Goal: Task Accomplishment & Management: Manage account settings

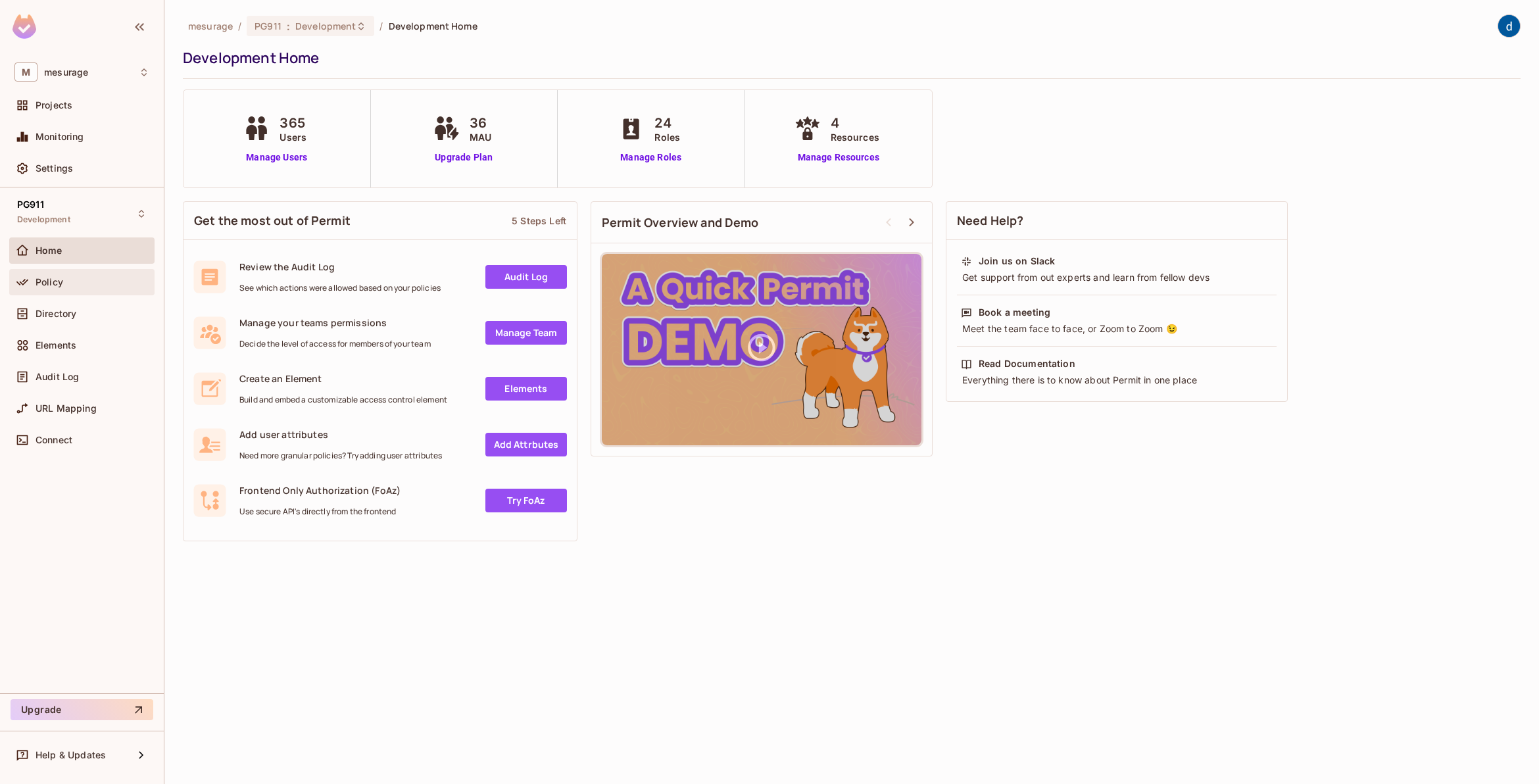
click at [40, 281] on span "Policy" at bounding box center [49, 283] width 27 height 11
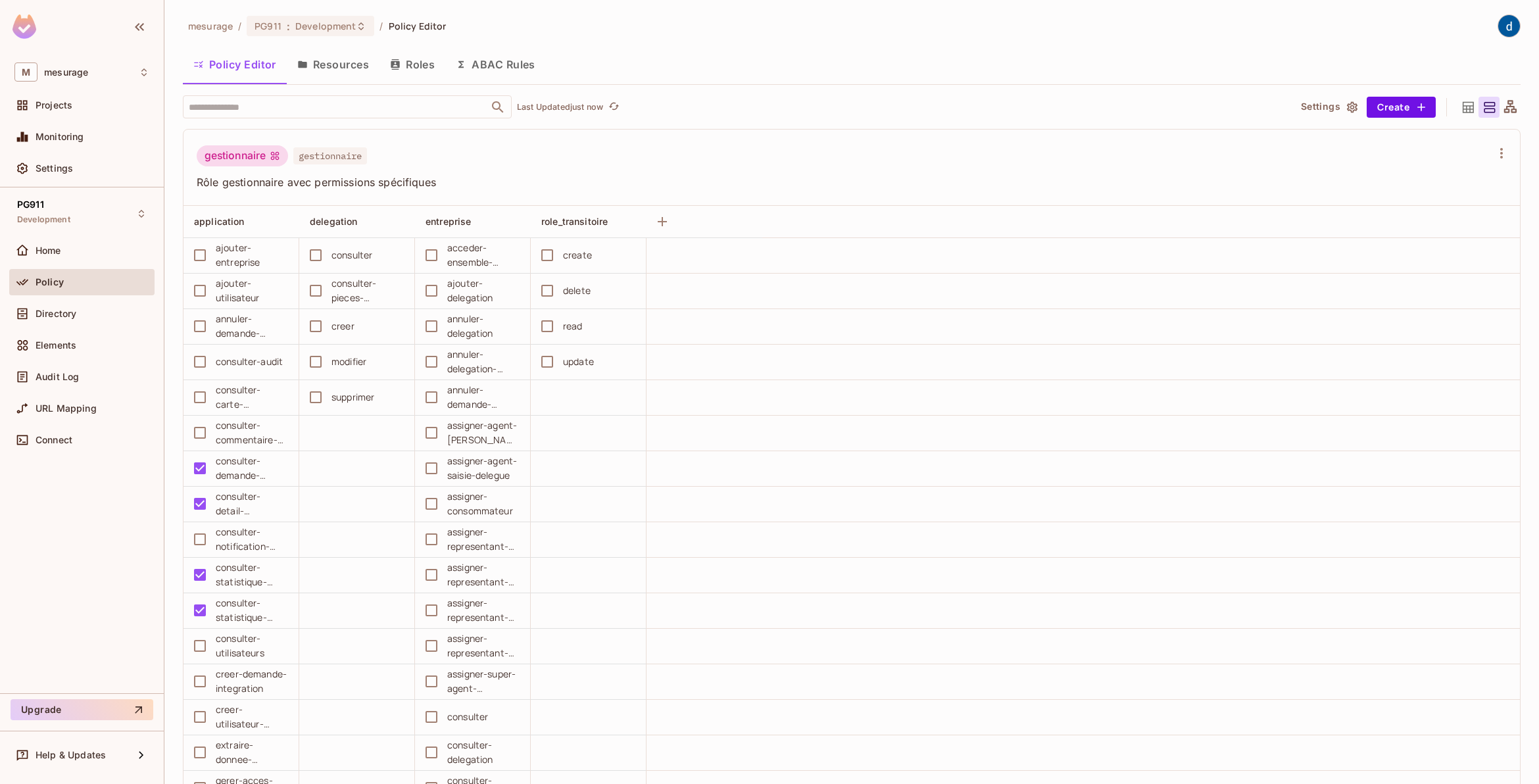
click at [1460, 110] on icon at bounding box center [1468, 107] width 17 height 17
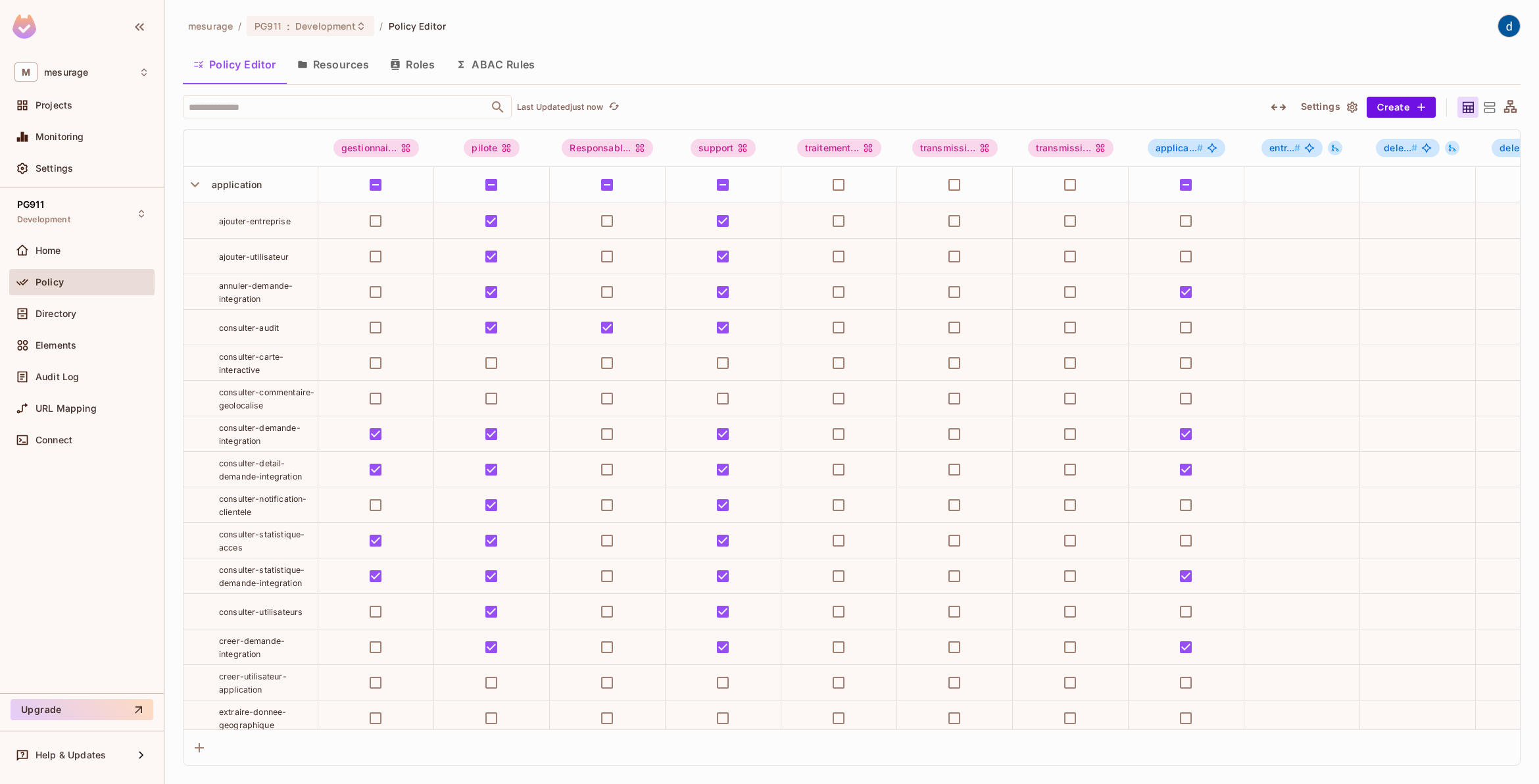
click at [1513, 109] on icon at bounding box center [1511, 107] width 17 height 17
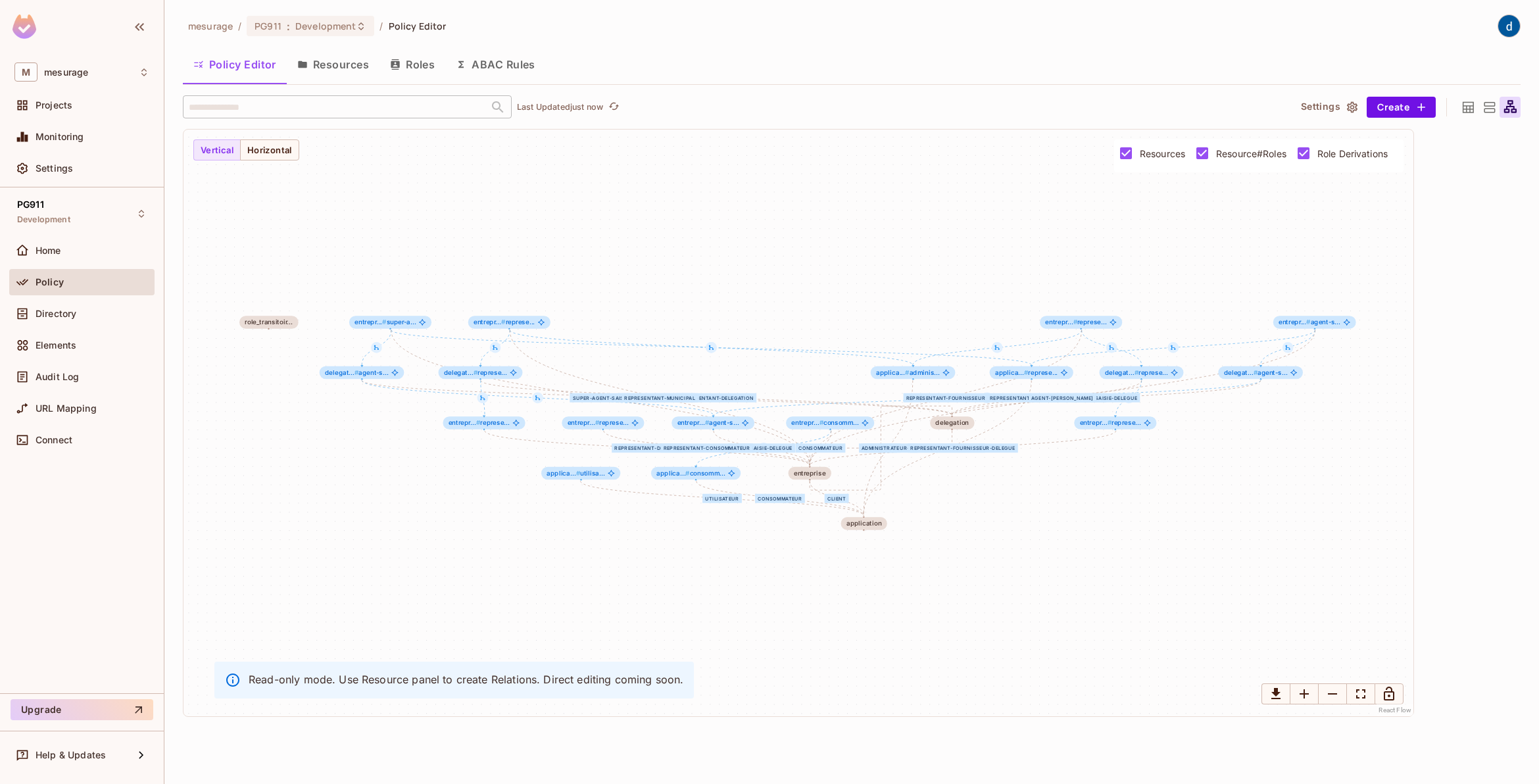
click at [360, 68] on button "Resources" at bounding box center [333, 64] width 93 height 33
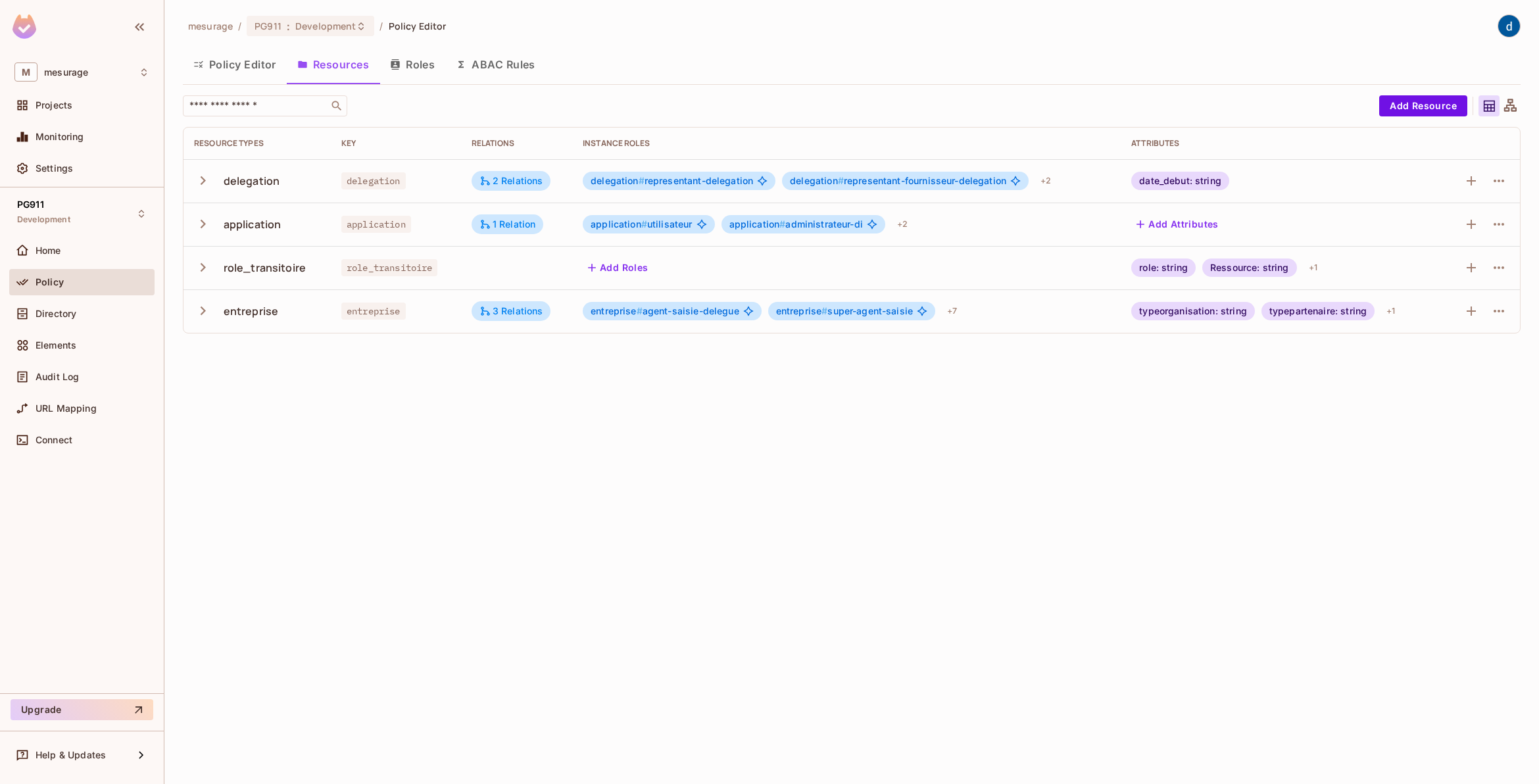
click at [246, 64] on button "Policy Editor" at bounding box center [235, 64] width 104 height 33
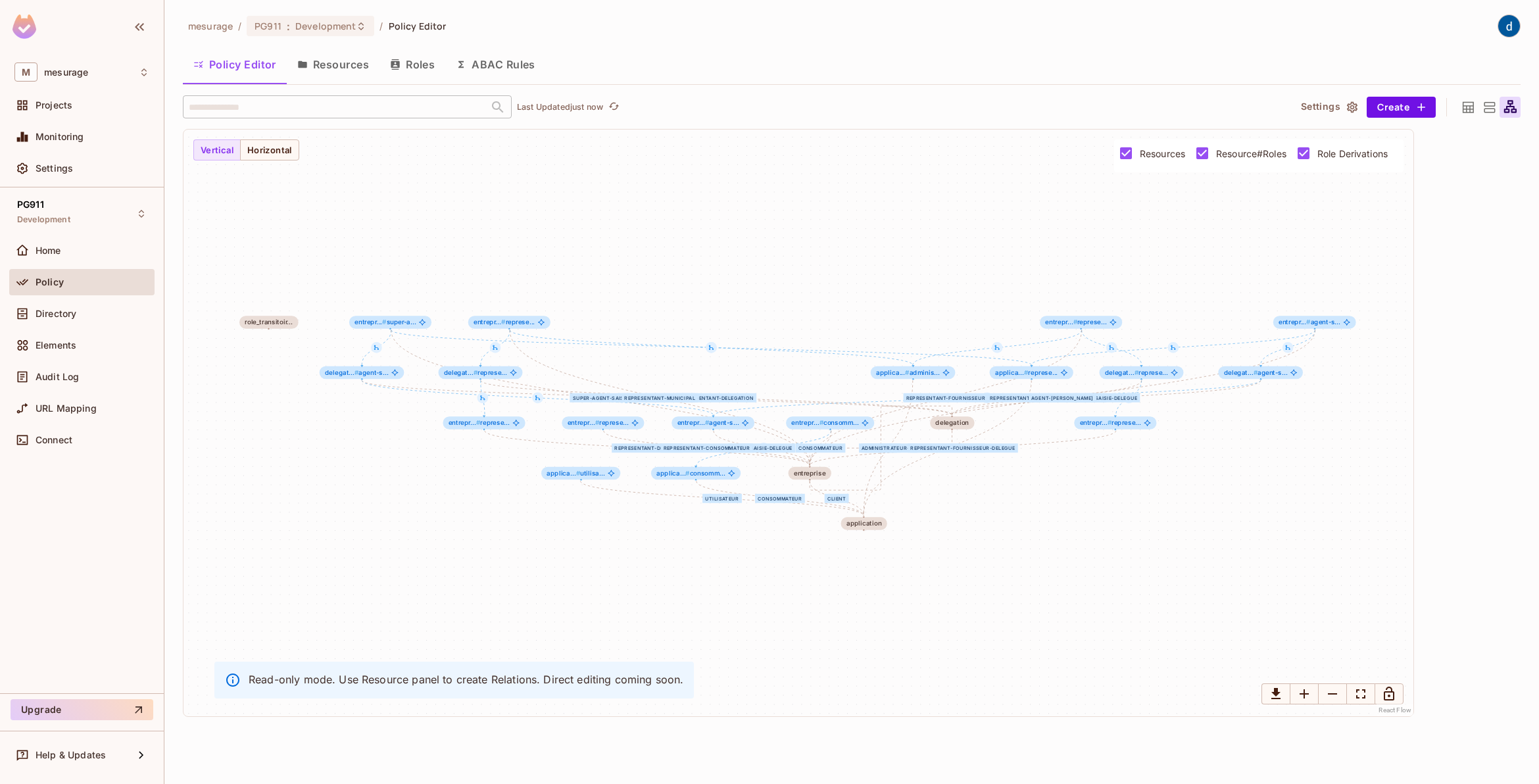
click at [322, 61] on button "Resources" at bounding box center [333, 64] width 93 height 33
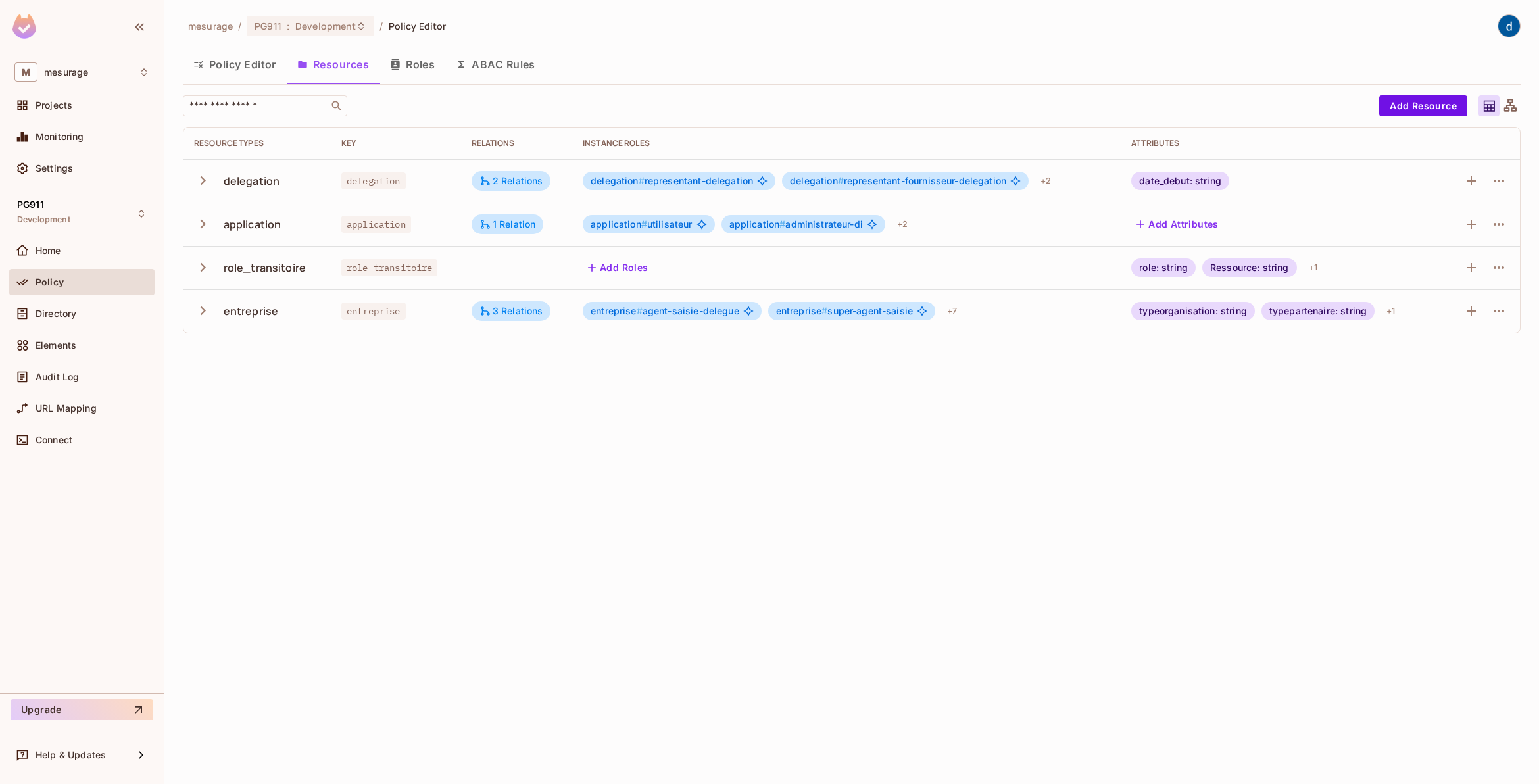
click at [398, 61] on icon "button" at bounding box center [396, 64] width 11 height 11
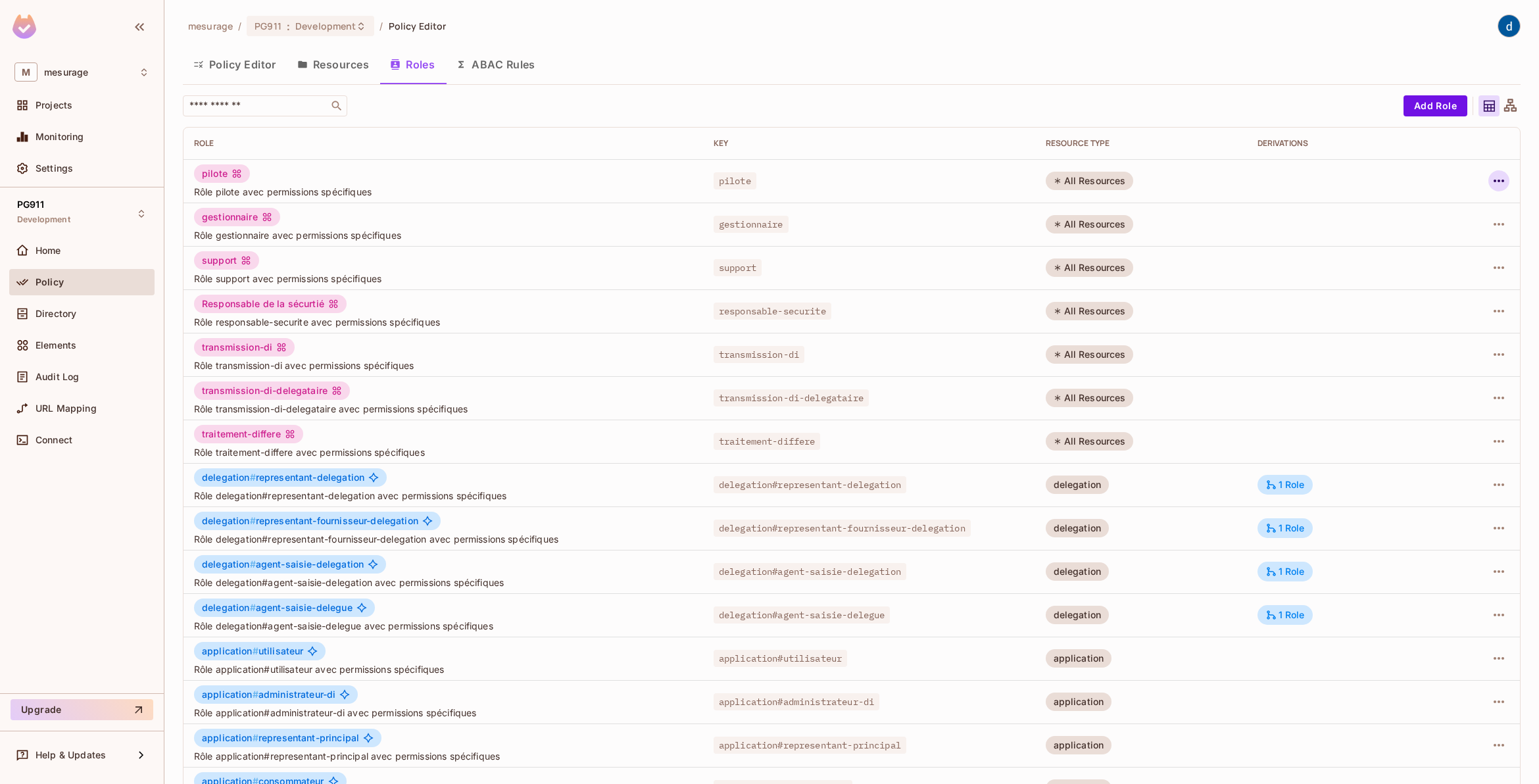
click at [1491, 176] on icon "button" at bounding box center [1499, 181] width 16 height 16
click at [1456, 213] on li "Edit Role" at bounding box center [1430, 211] width 117 height 29
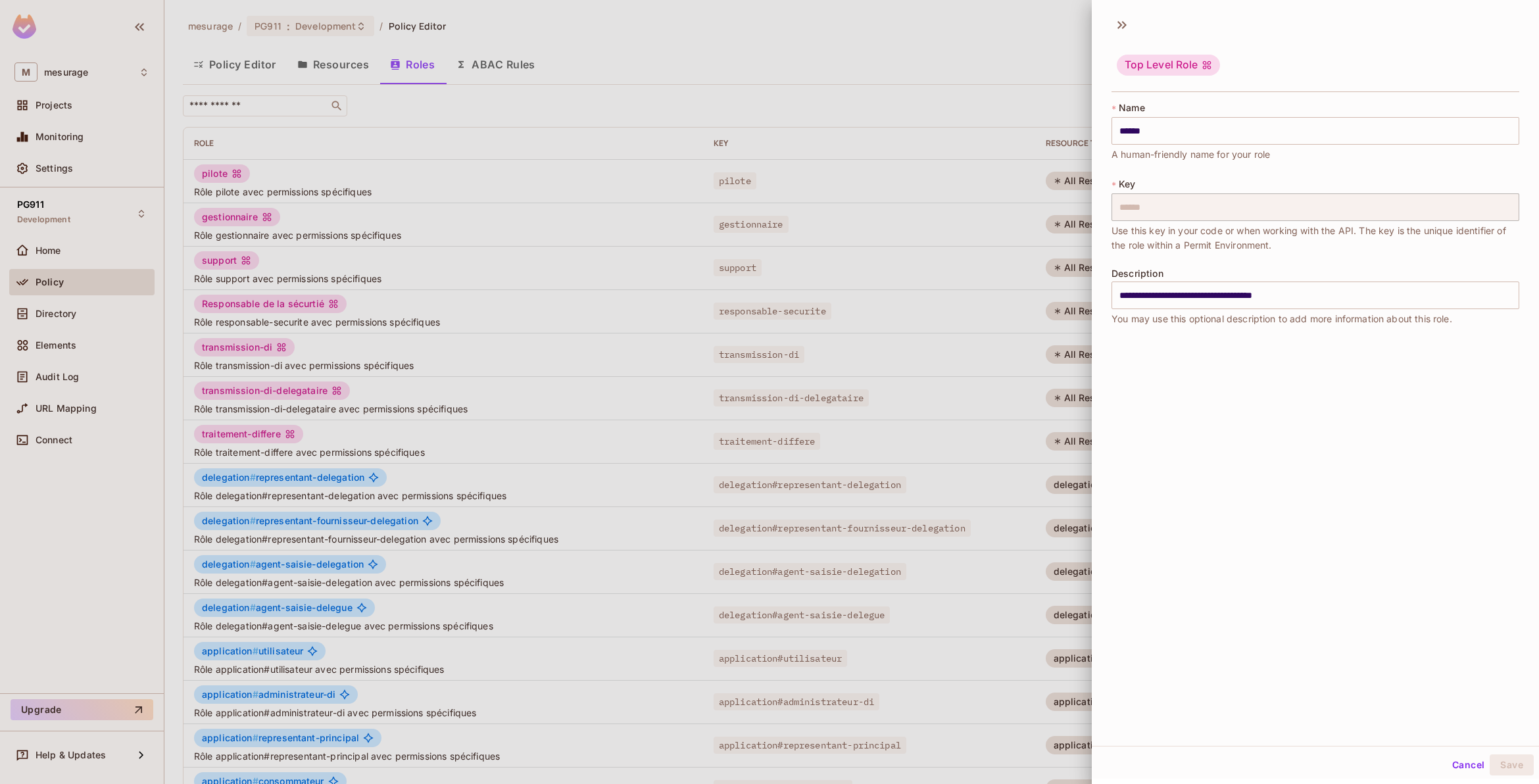
click at [821, 494] on div at bounding box center [769, 392] width 1539 height 784
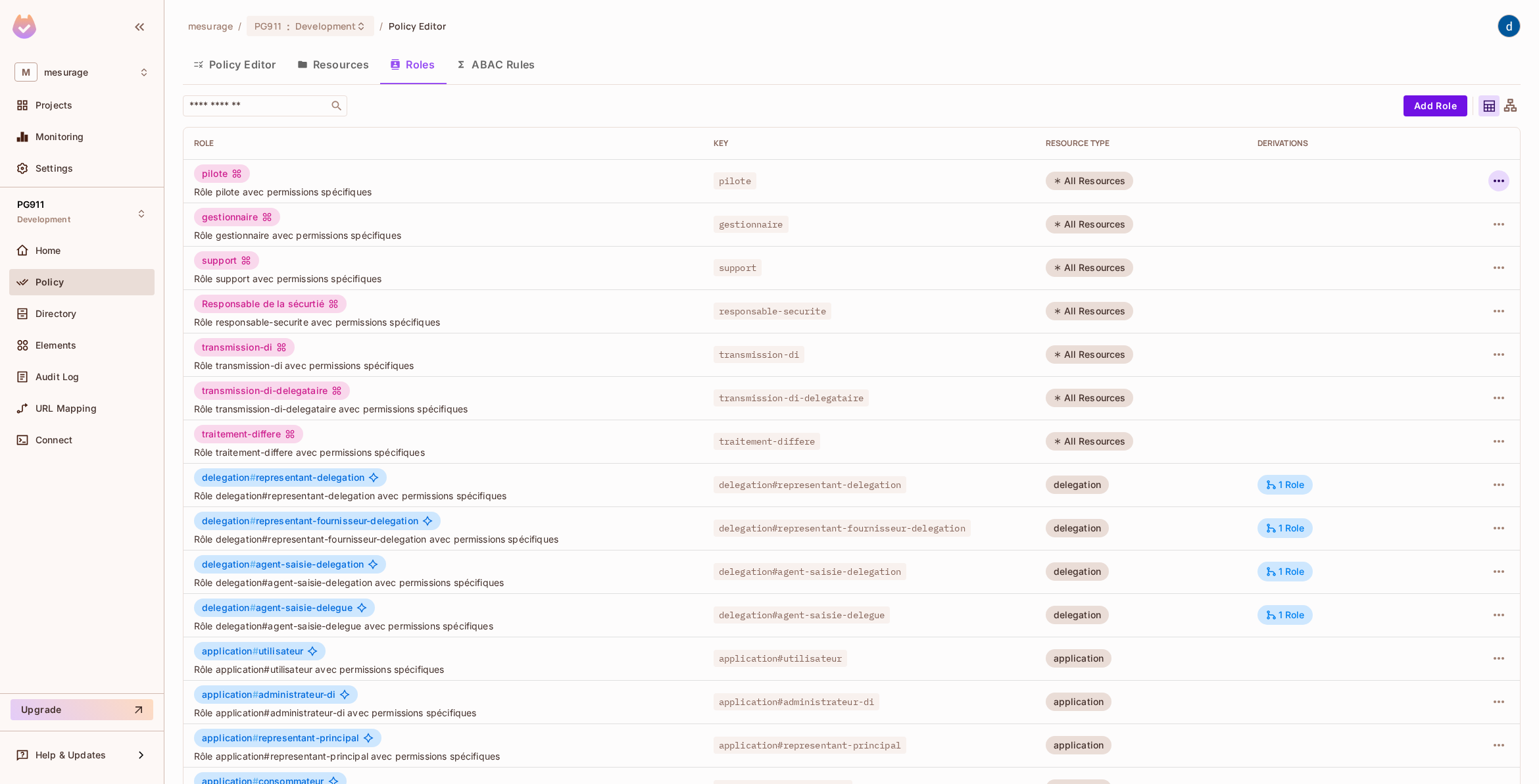
click at [1491, 178] on icon "button" at bounding box center [1499, 181] width 16 height 16
click at [1432, 212] on div "Edit Role" at bounding box center [1428, 211] width 40 height 13
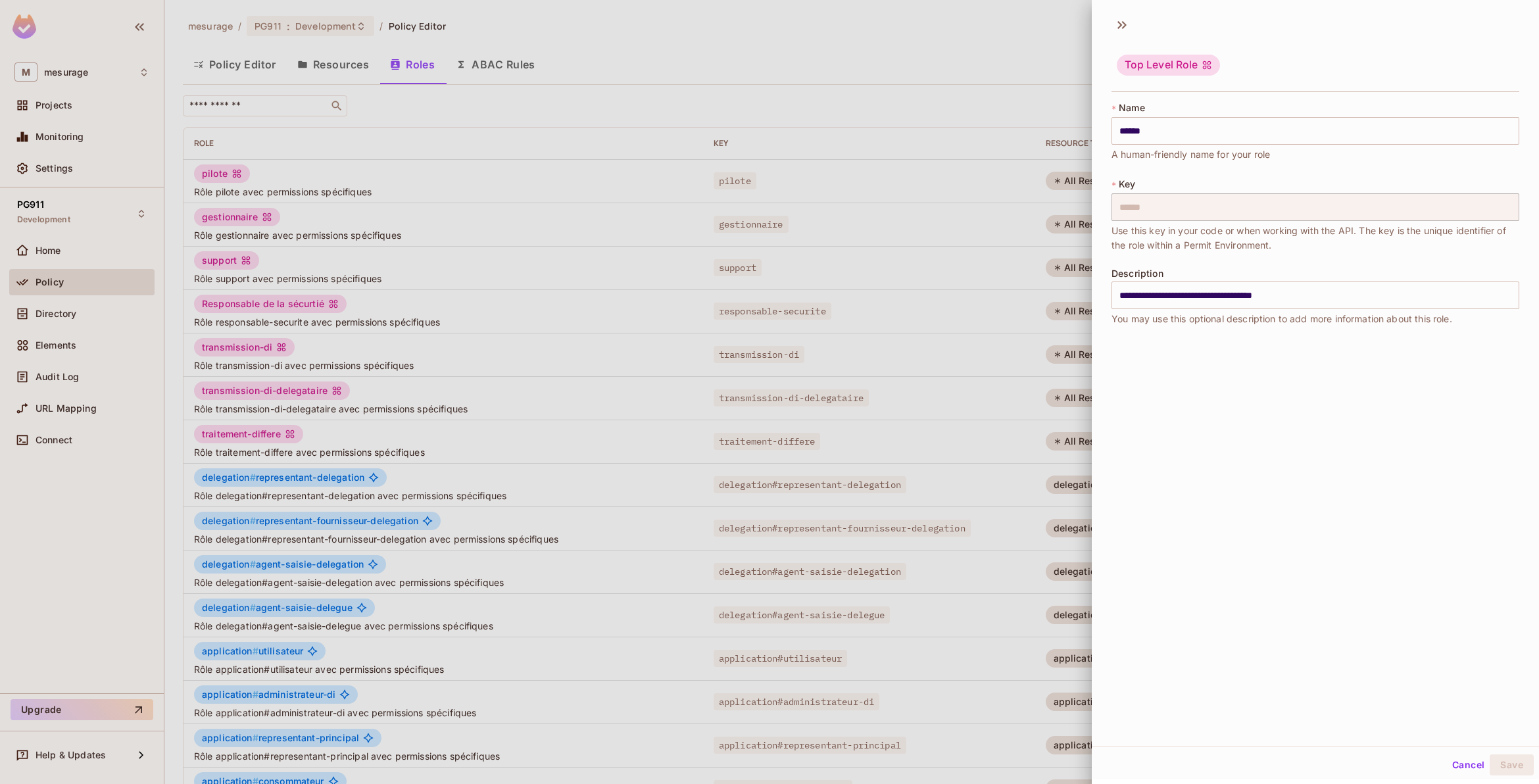
click at [977, 411] on div at bounding box center [769, 392] width 1539 height 784
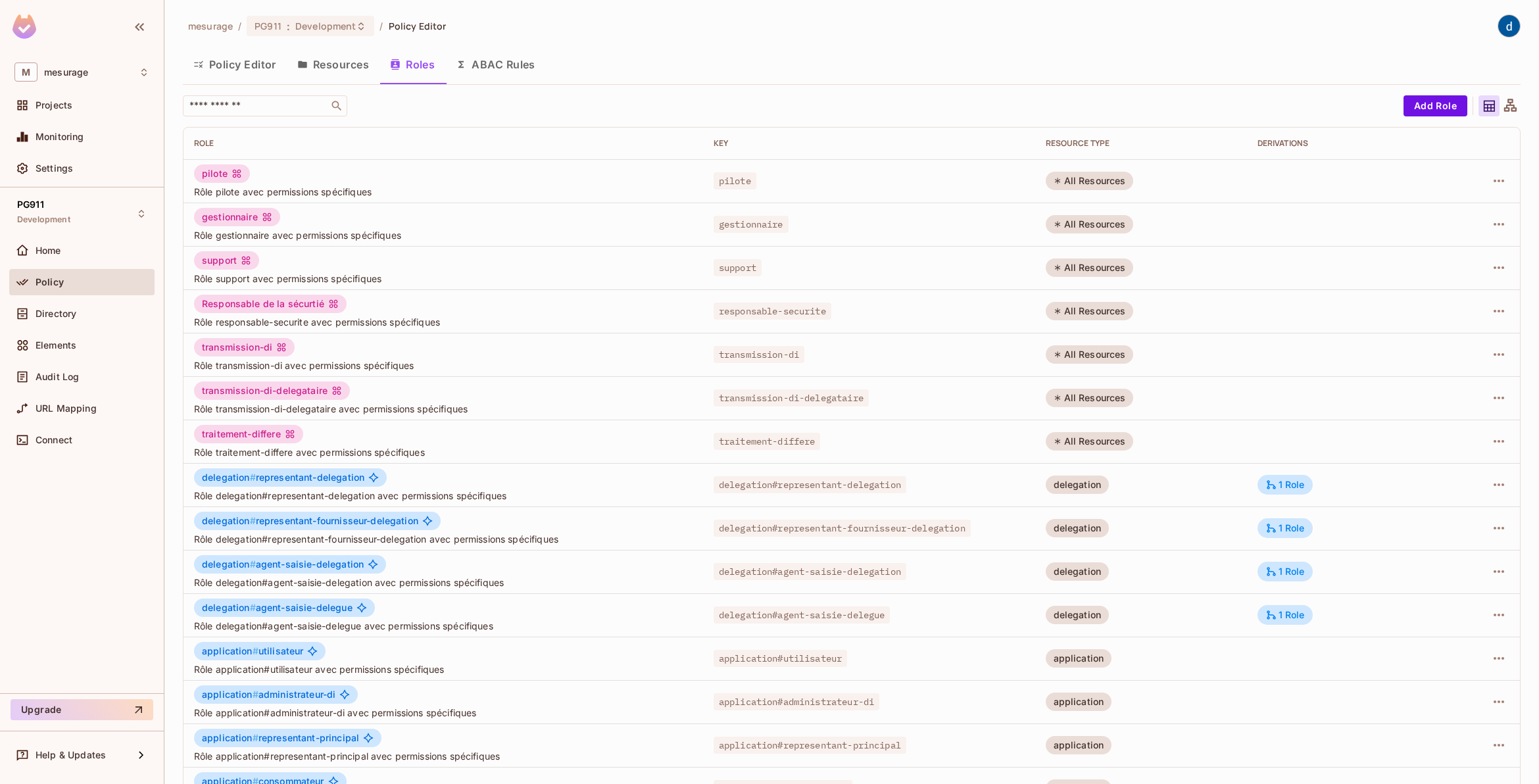
click at [320, 71] on button "Resources" at bounding box center [333, 64] width 93 height 33
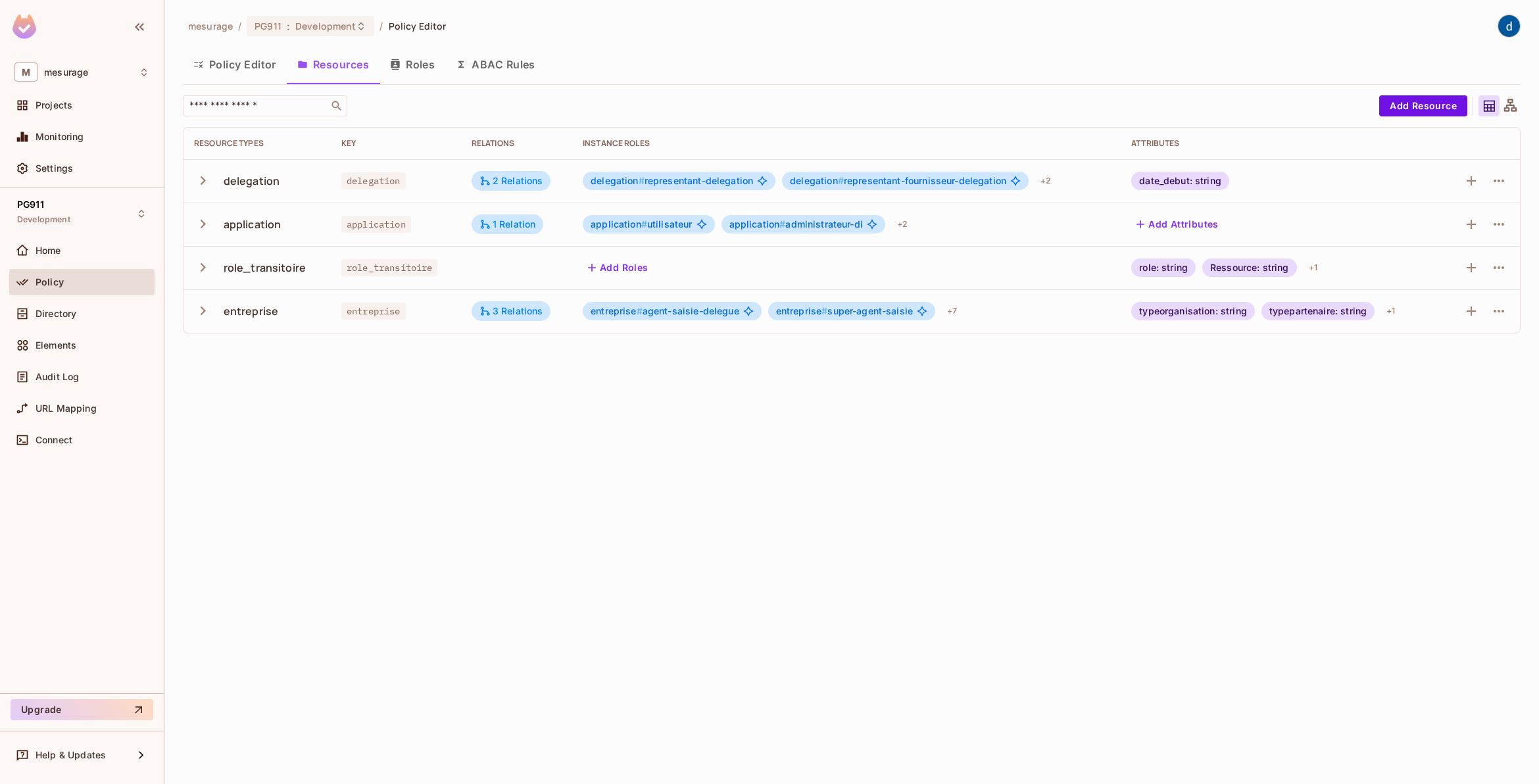
click at [222, 60] on button "Policy Editor" at bounding box center [235, 64] width 104 height 33
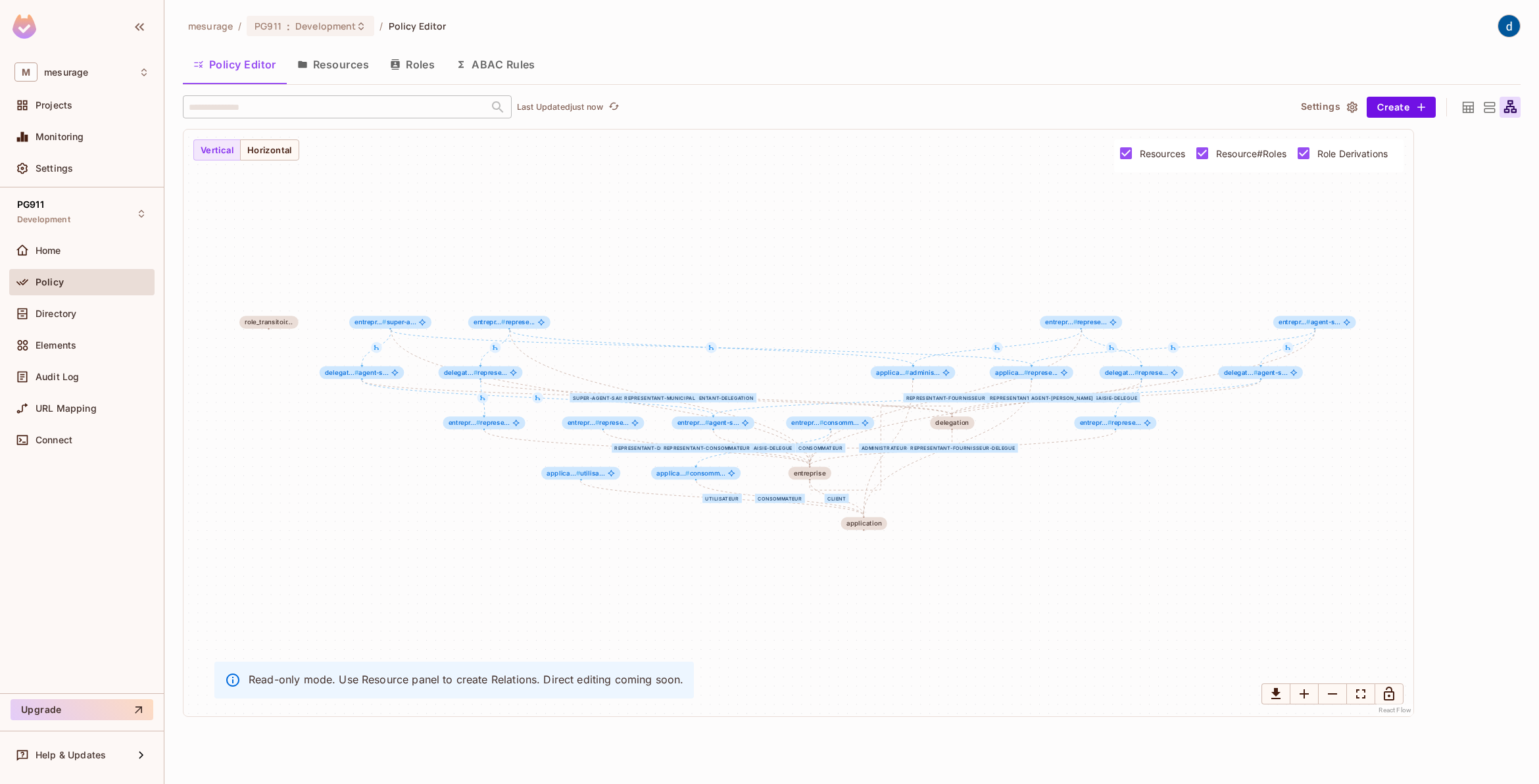
click at [321, 64] on button "Resources" at bounding box center [333, 64] width 93 height 33
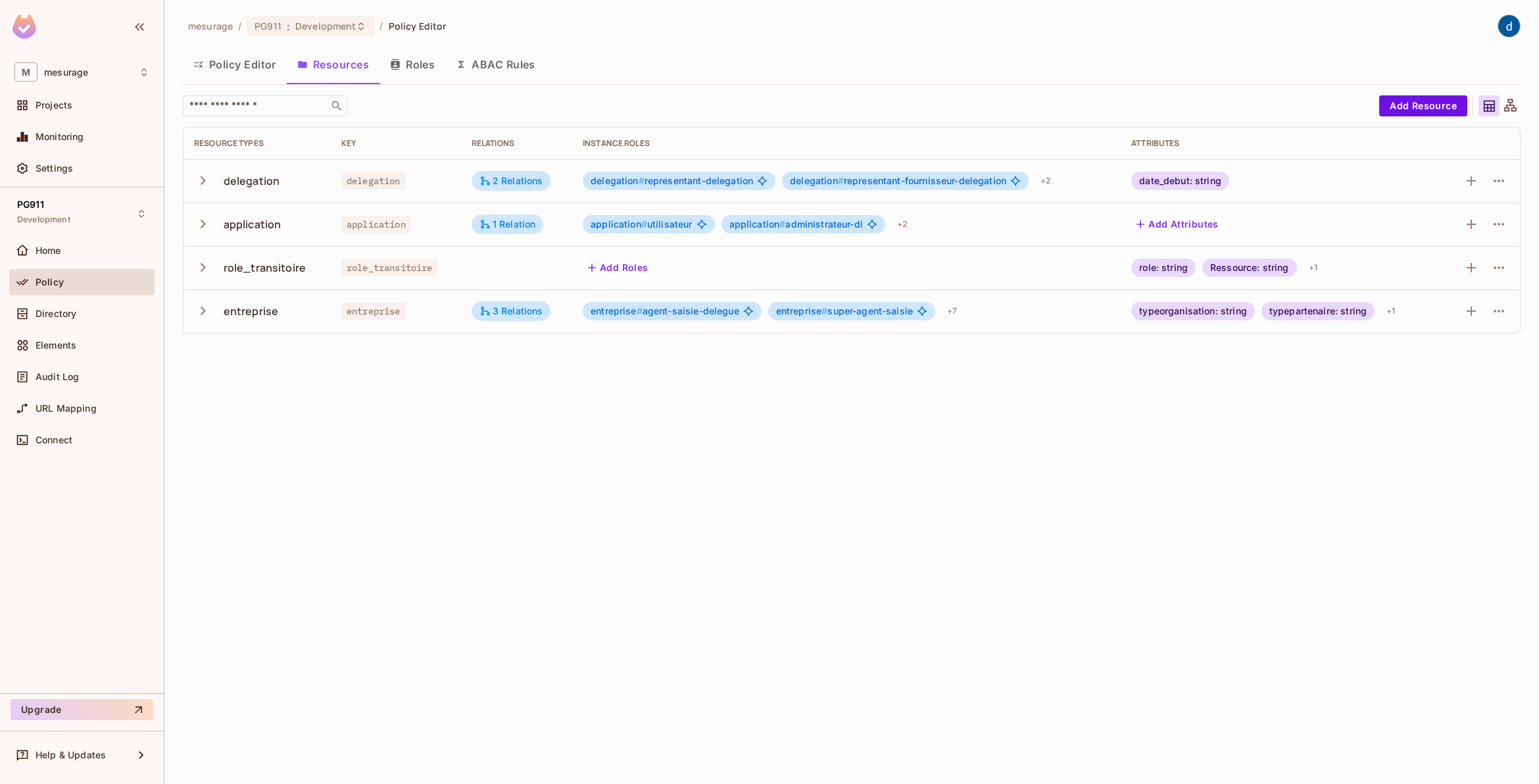
click at [238, 64] on button "Policy Editor" at bounding box center [235, 64] width 104 height 33
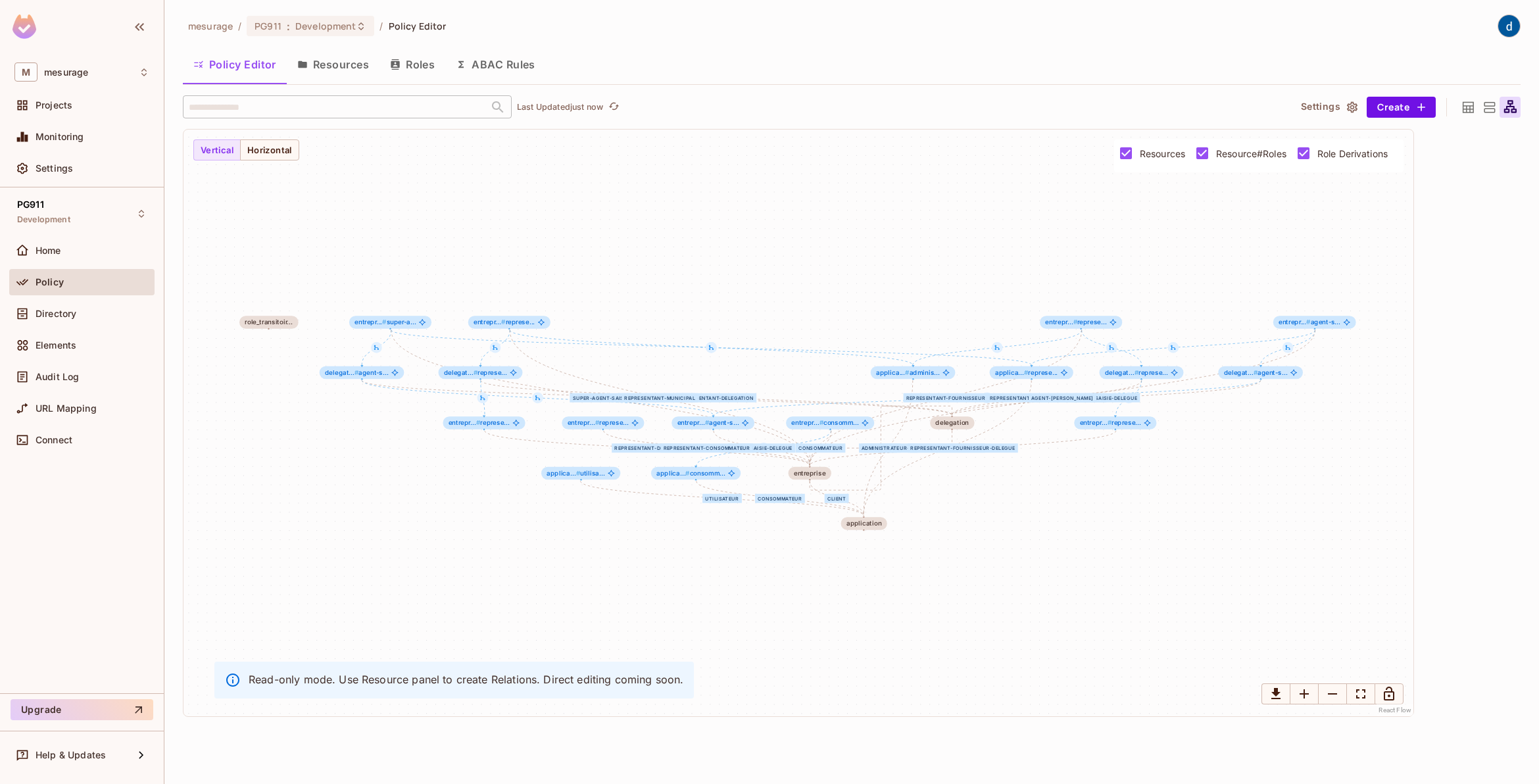
click at [1465, 107] on icon at bounding box center [1468, 107] width 17 height 17
